Goal: Find specific page/section: Find specific page/section

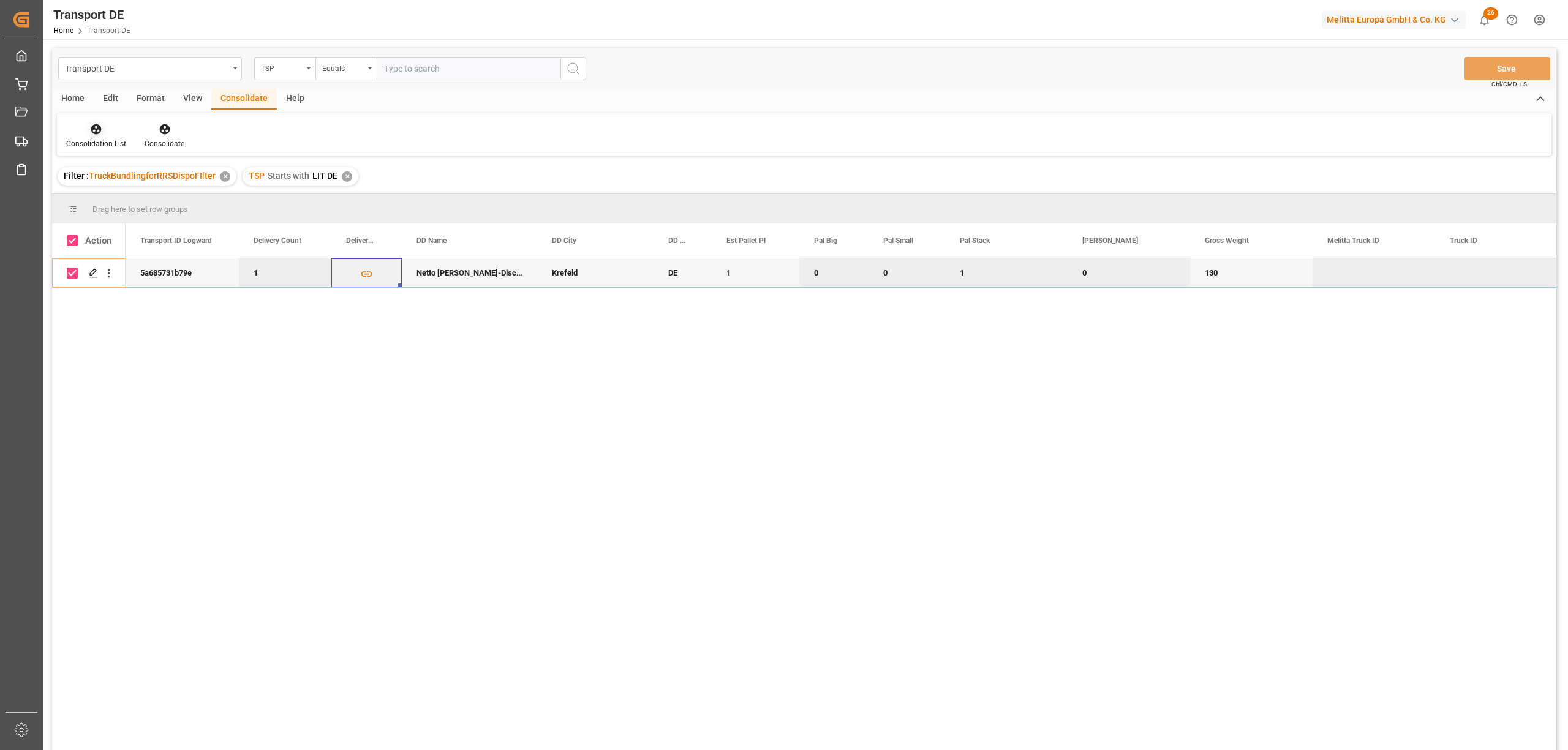
click at [91, 133] on icon at bounding box center [96, 130] width 13 height 12
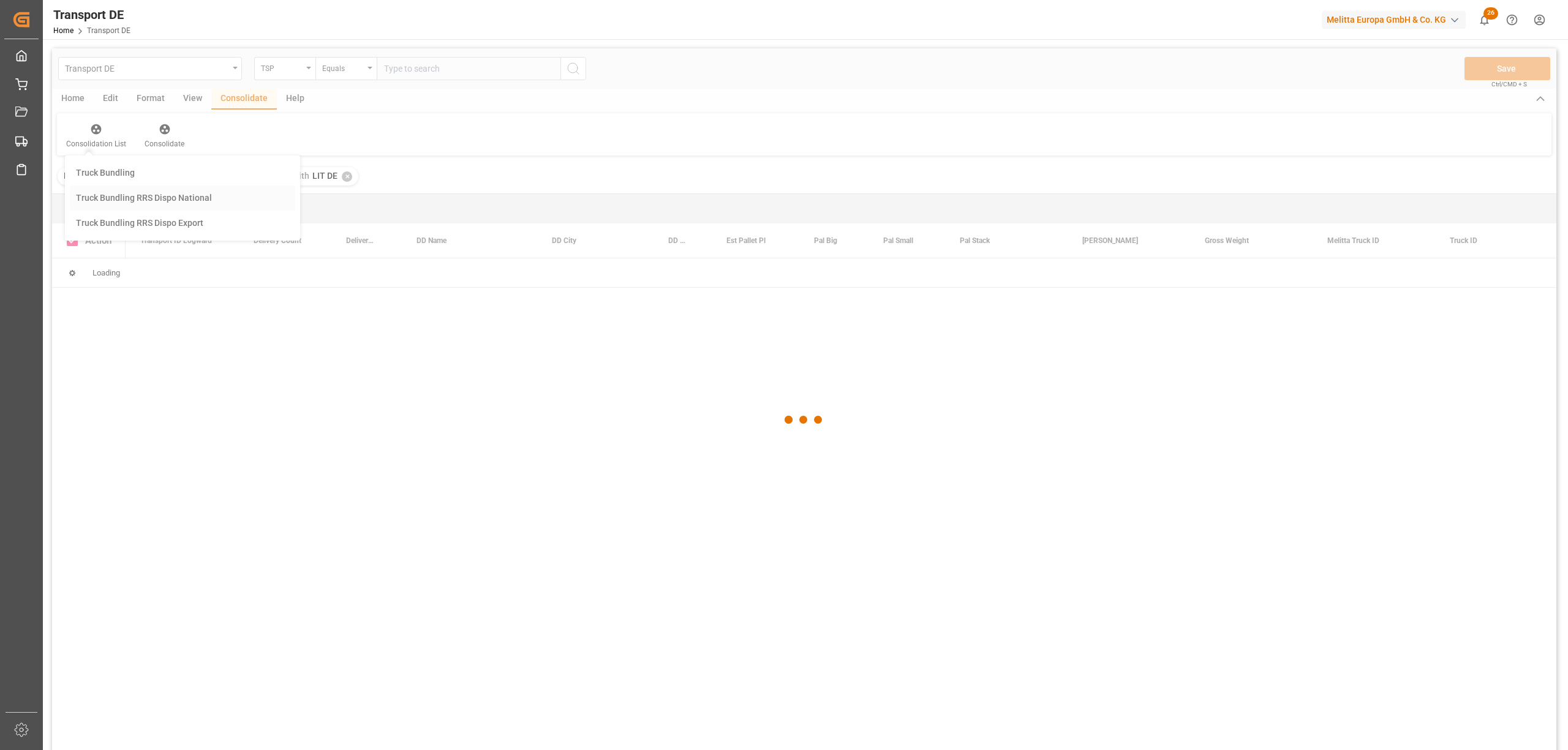
click at [110, 197] on div "Transport DE TSP Equals Save Ctrl/CMD + S Home Edit Format View Consolidate Hel…" at bounding box center [804, 416] width 1504 height 734
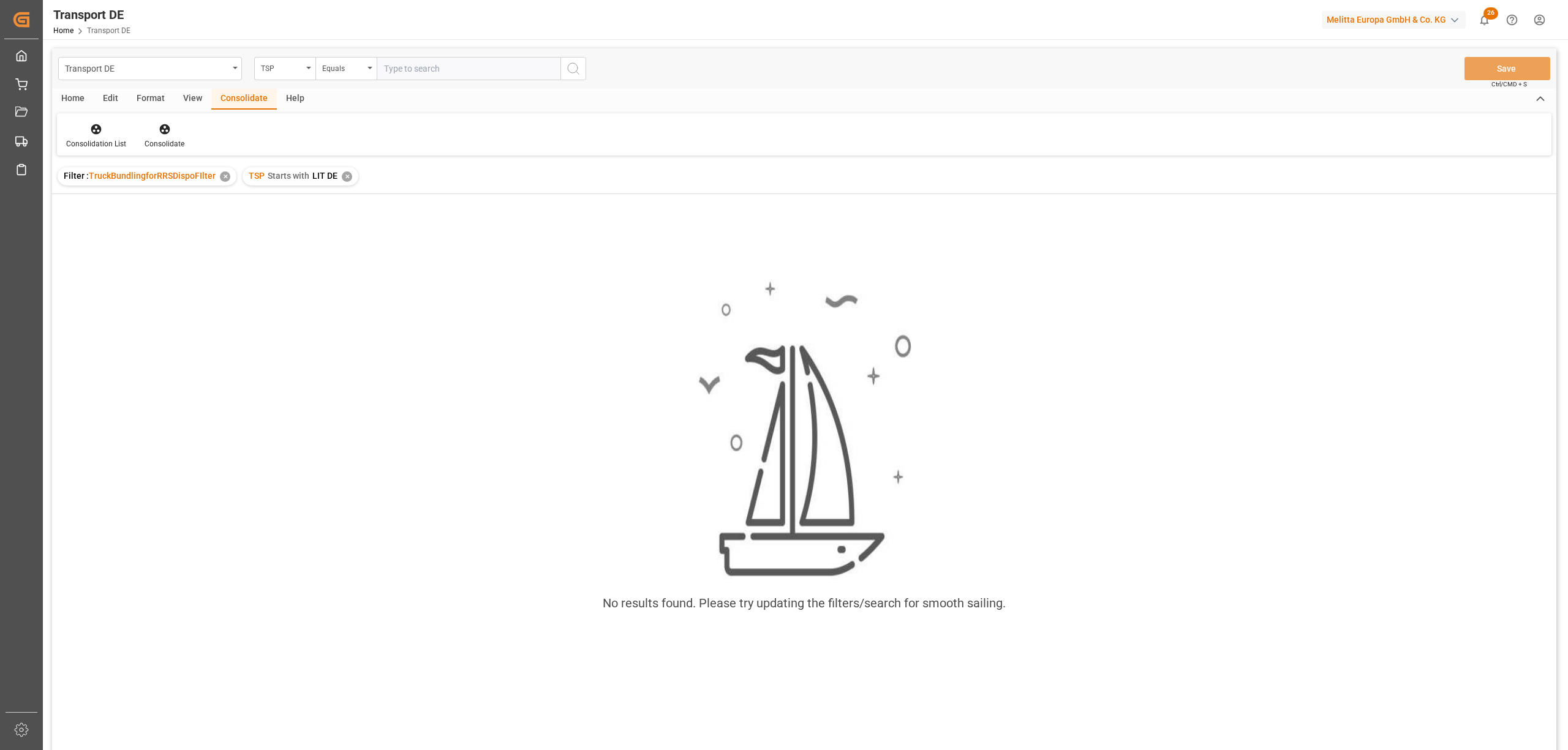
click at [341, 175] on div "✕" at bounding box center [346, 176] width 10 height 10
